Goal: Information Seeking & Learning: Understand process/instructions

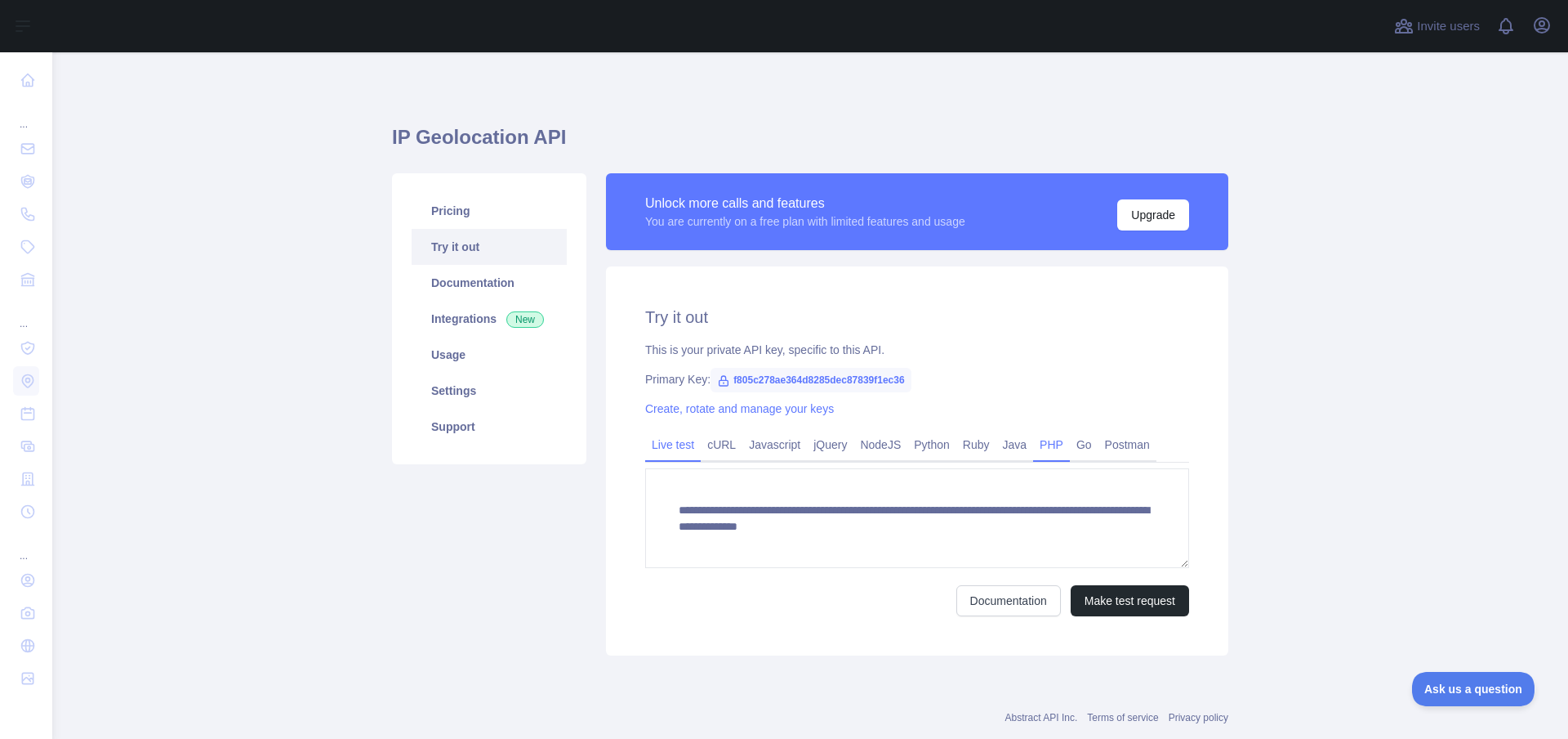
click at [1047, 450] on link "PHP" at bounding box center [1052, 444] width 37 height 26
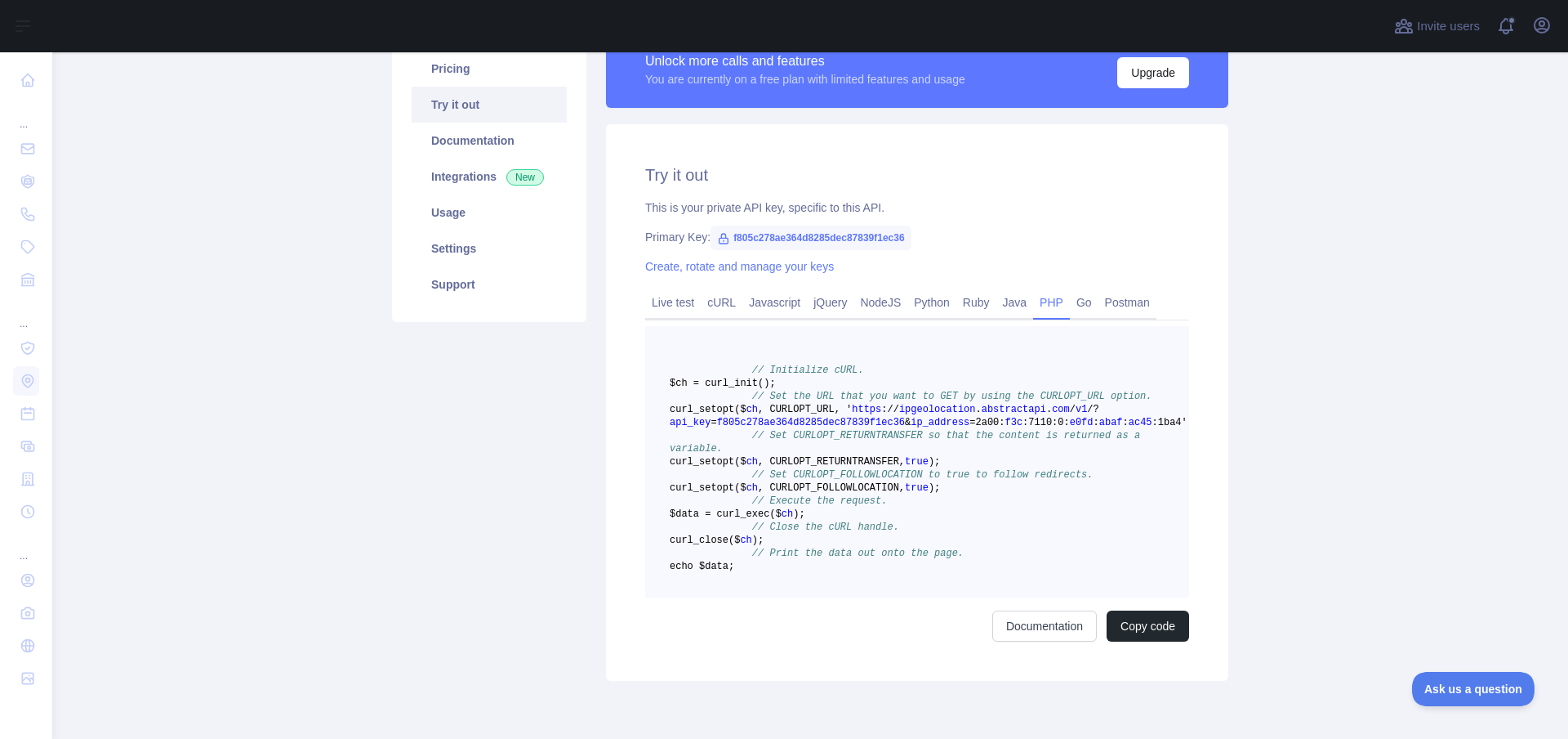
scroll to position [294, 0]
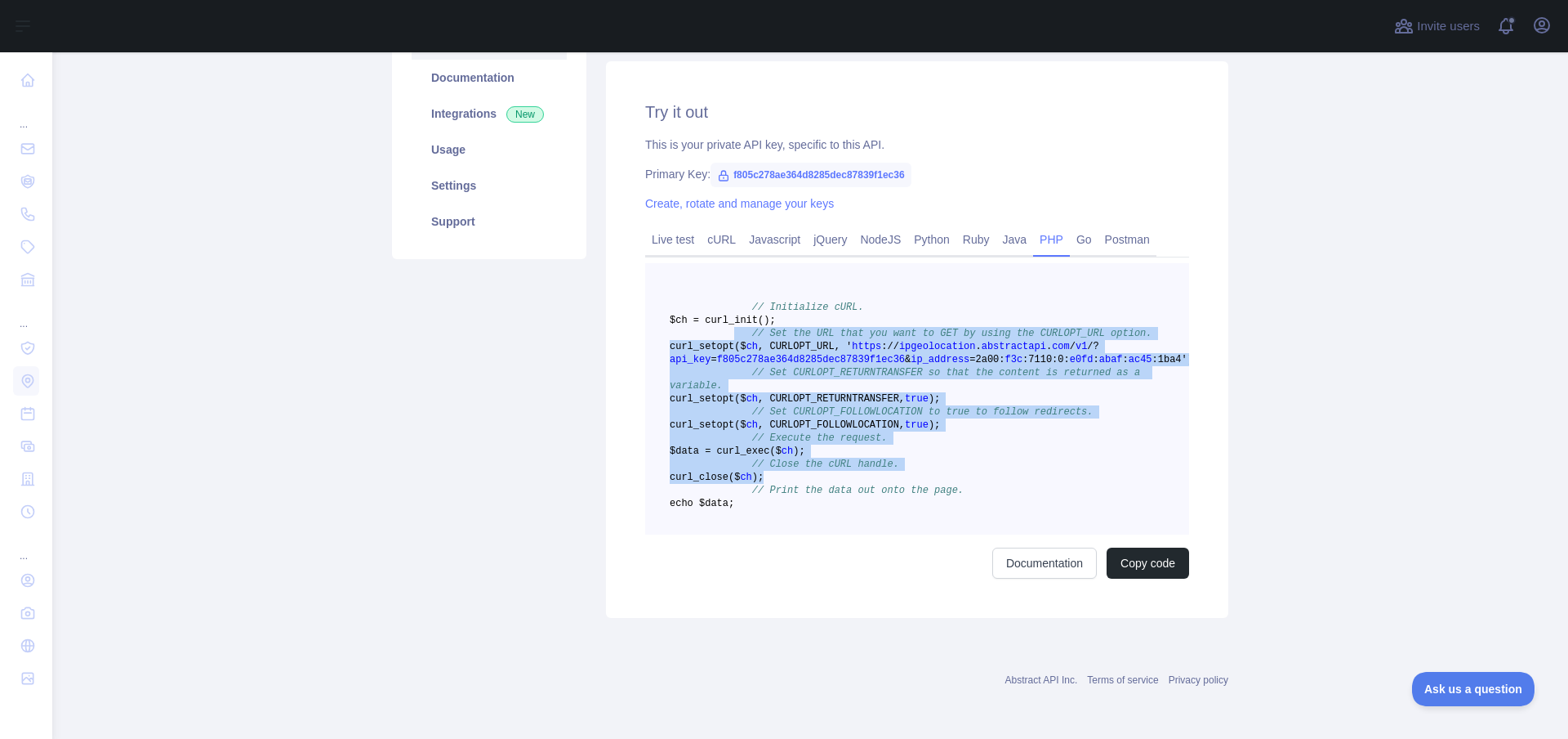
drag, startPoint x: 730, startPoint y: 251, endPoint x: 869, endPoint y: 460, distance: 251.0
click at [869, 460] on pre "// Initialize cURL. $ch = curl _init() ; // Set the URL that you want to GET by…" at bounding box center [917, 399] width 544 height 271
click at [869, 458] on span "// Close the cURL handle." at bounding box center [826, 464] width 147 height 11
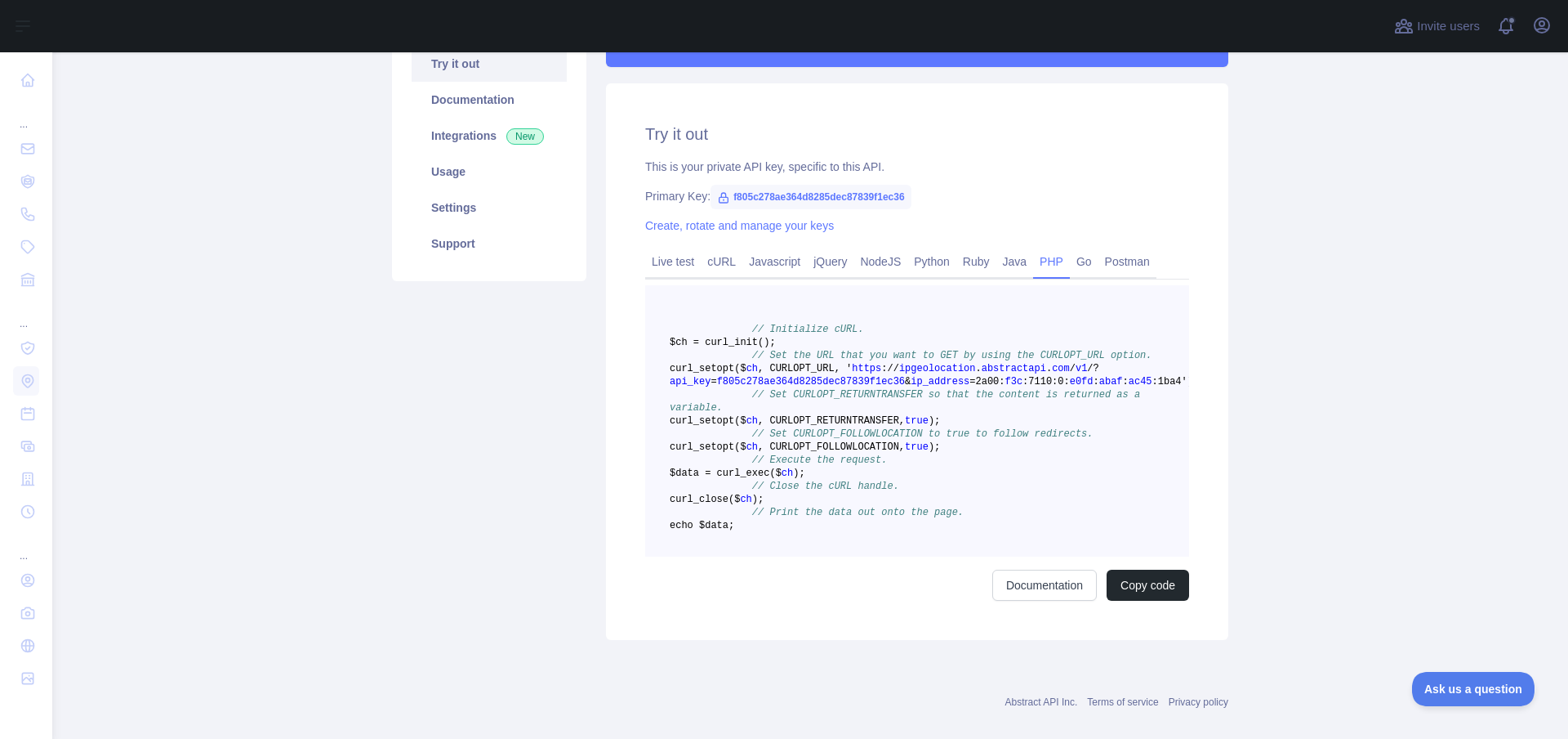
scroll to position [196, 0]
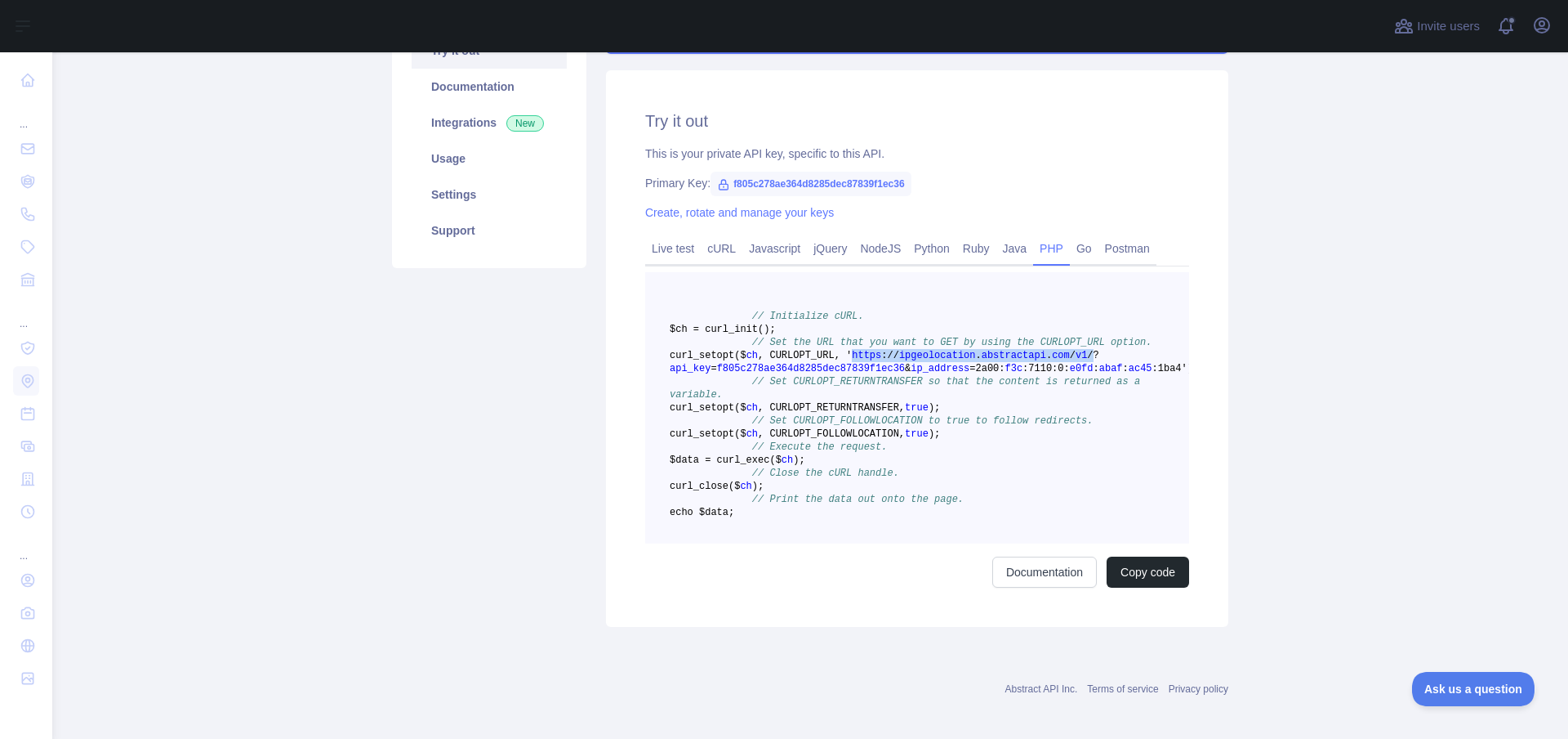
drag, startPoint x: 672, startPoint y: 377, endPoint x: 911, endPoint y: 379, distance: 239.0
click at [911, 374] on span "curl _setopt($ ch , CURLOPT_URL, ' https : / / ipgeolocation . abstractapi . co…" at bounding box center [935, 362] width 529 height 25
copy span "https : / / ipgeolocation . abstractapi . com / v1 /"
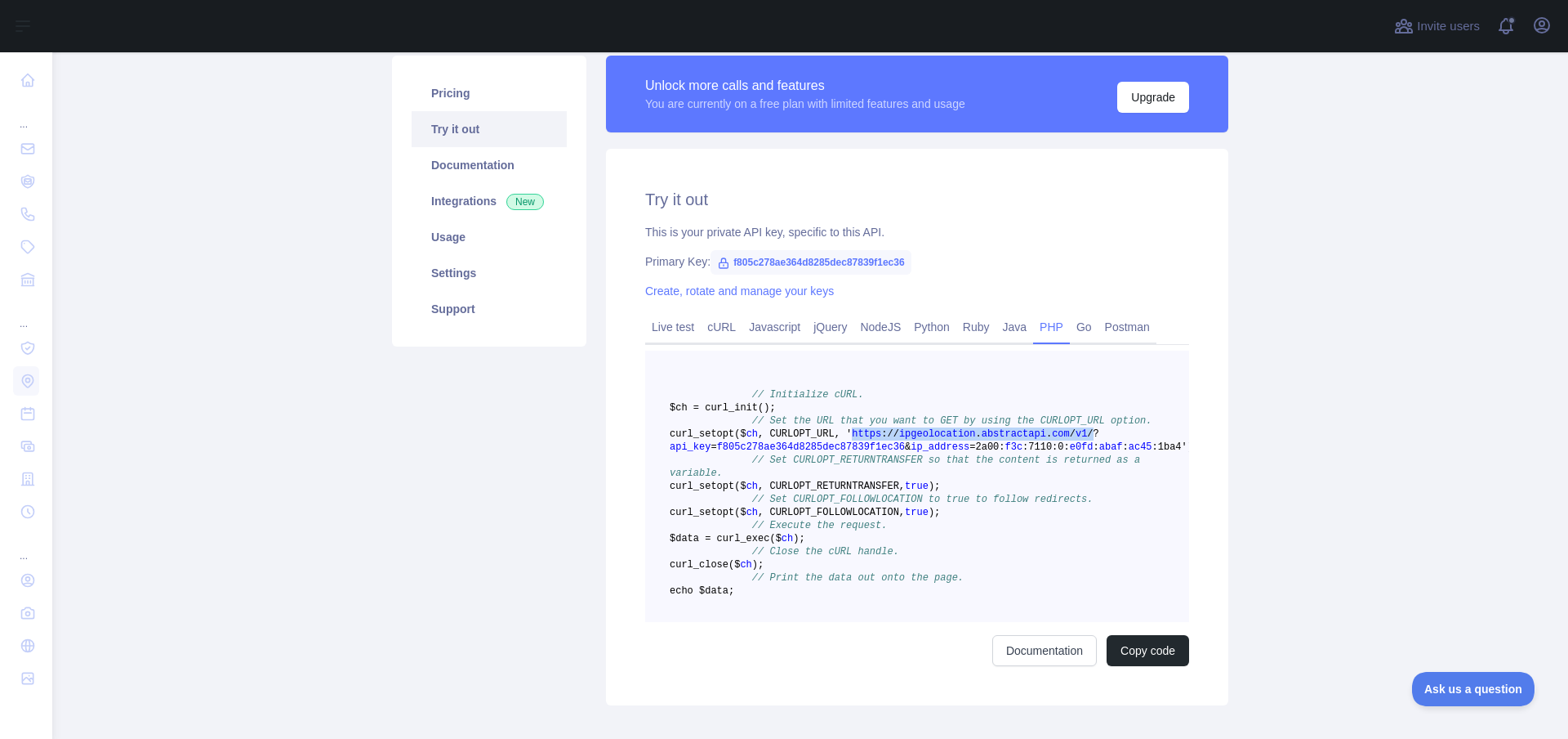
scroll to position [98, 0]
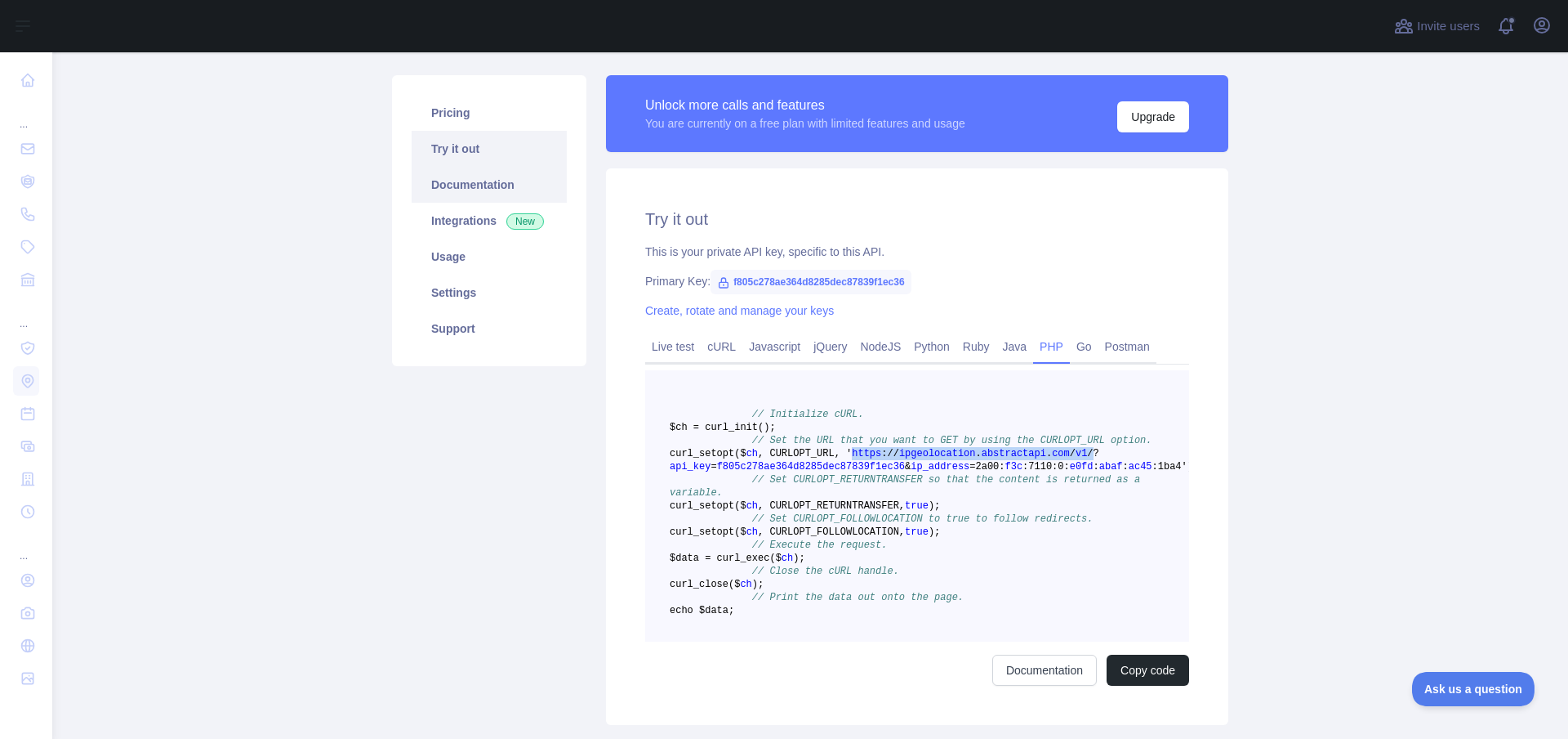
click at [514, 186] on link "Documentation" at bounding box center [489, 184] width 155 height 36
click at [900, 459] on span "ipgeolocation" at bounding box center [937, 453] width 77 height 11
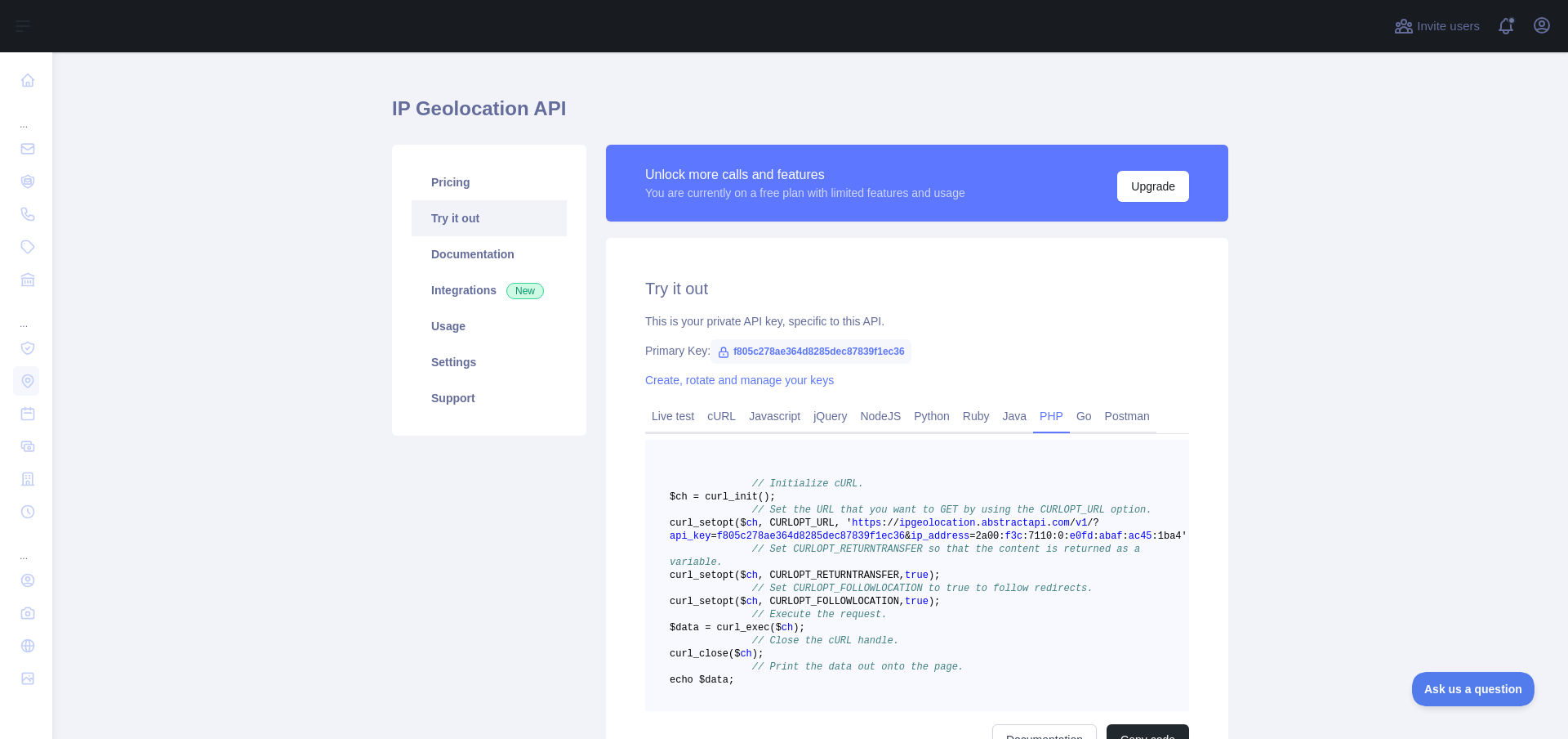
scroll to position [0, 0]
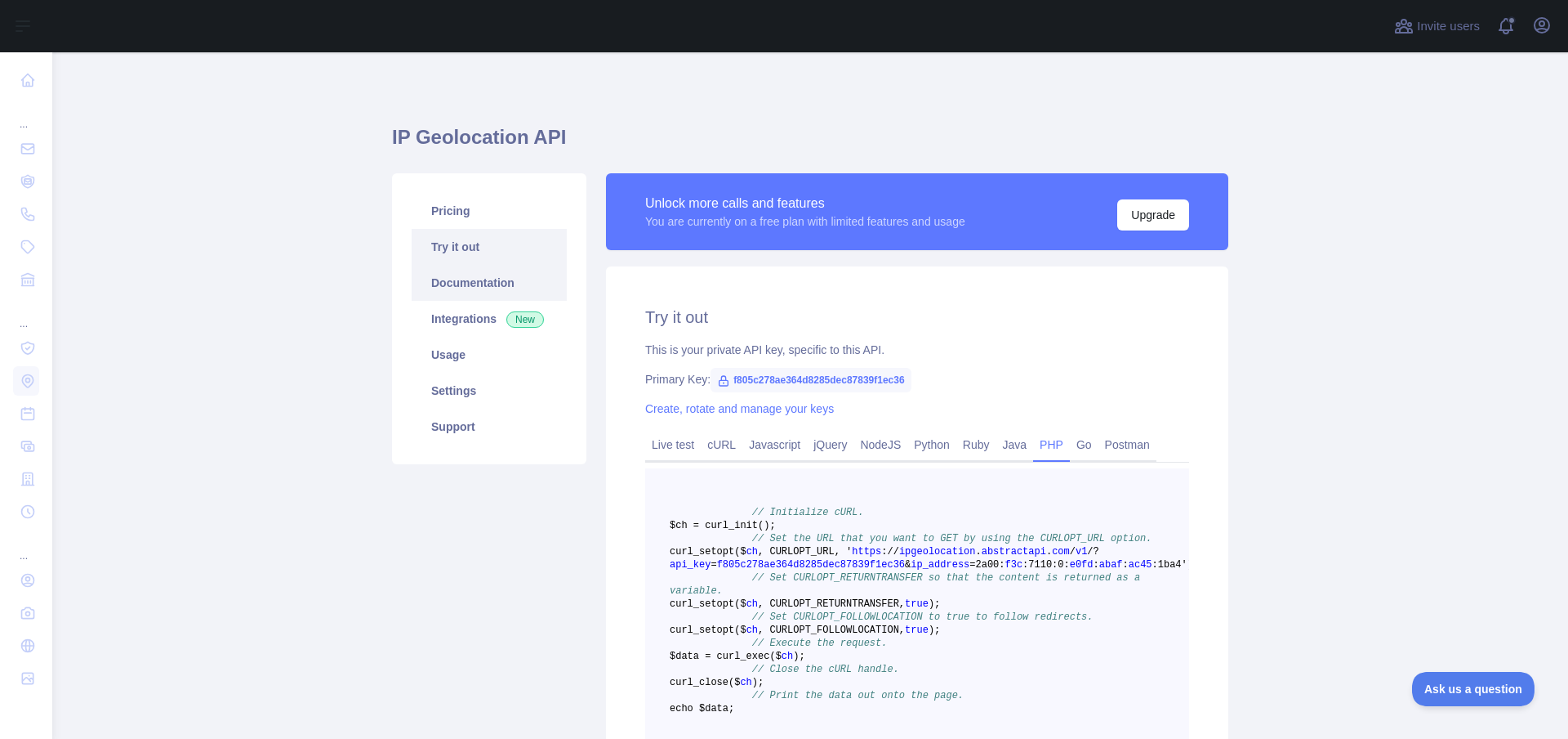
click at [488, 287] on link "Documentation" at bounding box center [489, 282] width 155 height 36
